Goal: Find specific page/section: Find specific page/section

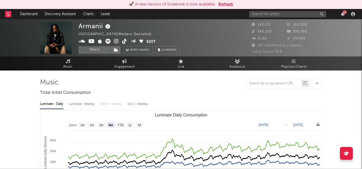
select select "6m"
click at [273, 18] on div "51" at bounding box center [303, 14] width 108 height 10
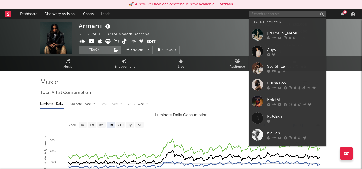
click at [269, 15] on input "text" at bounding box center [287, 14] width 77 height 6
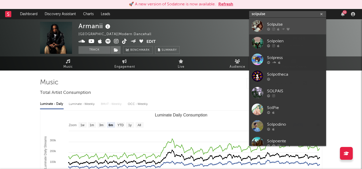
type input "solpulse"
click at [281, 32] on link "Solpulse" at bounding box center [287, 26] width 77 height 17
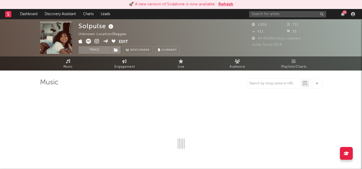
select select "1w"
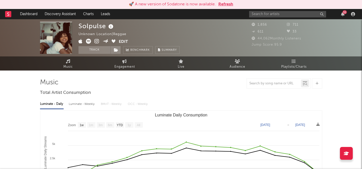
click at [279, 45] on span "Jump Score: 95.9" at bounding box center [266, 44] width 30 height 3
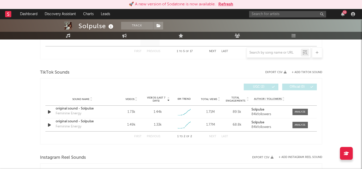
scroll to position [322, 0]
click at [255, 109] on strong "Solpulse" at bounding box center [257, 108] width 13 height 3
